Goal: Register for event/course

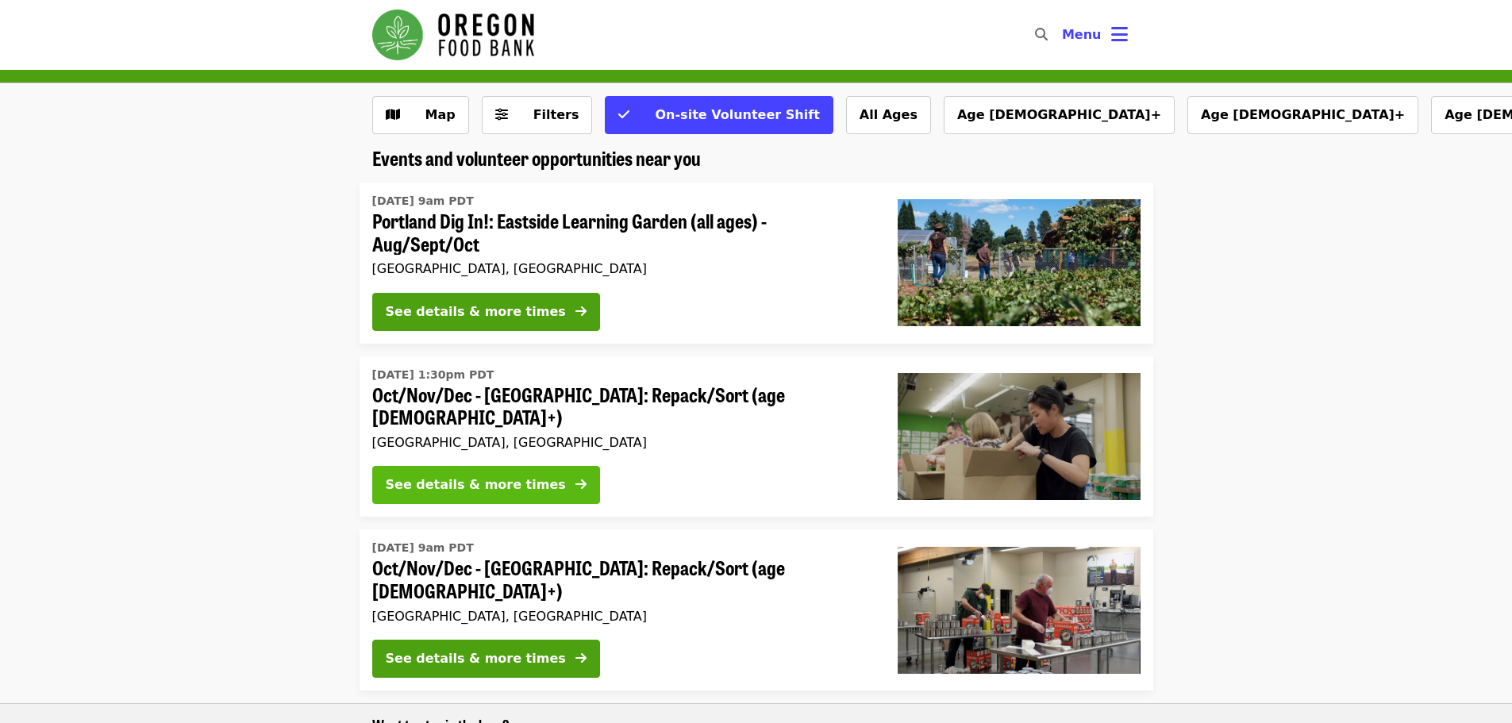
click at [510, 480] on div "See details & more times" at bounding box center [476, 484] width 180 height 19
